Goal: Navigation & Orientation: Find specific page/section

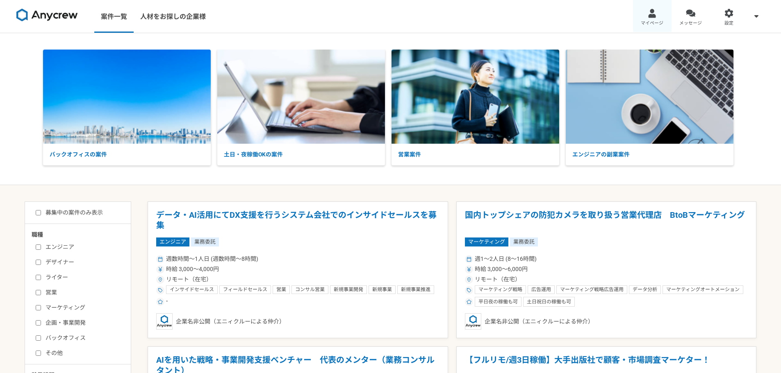
click at [651, 17] on div at bounding box center [651, 13] width 9 height 9
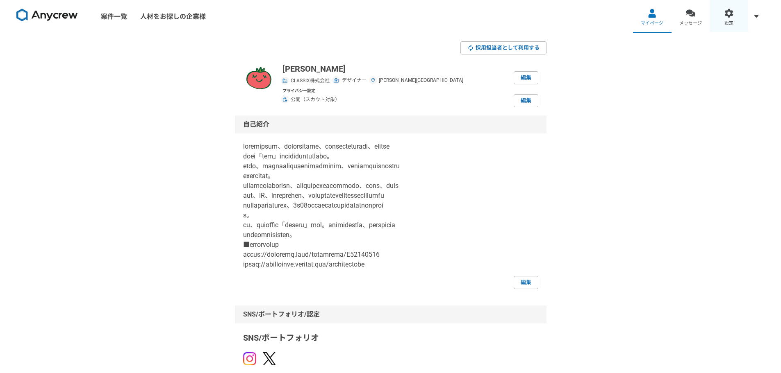
click at [732, 15] on div at bounding box center [728, 13] width 9 height 9
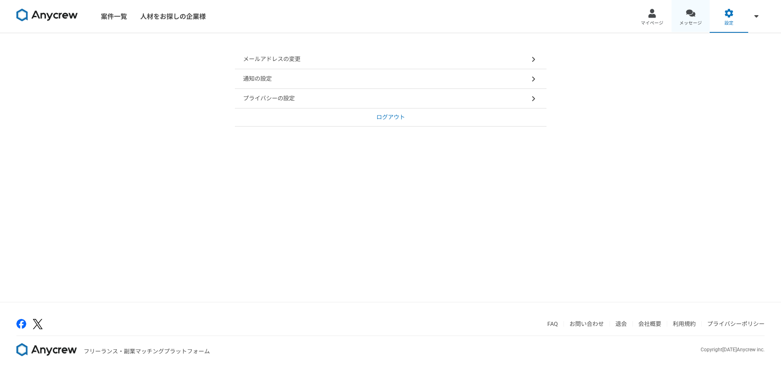
click at [692, 15] on div at bounding box center [689, 13] width 9 height 9
